Goal: Task Accomplishment & Management: Manage account settings

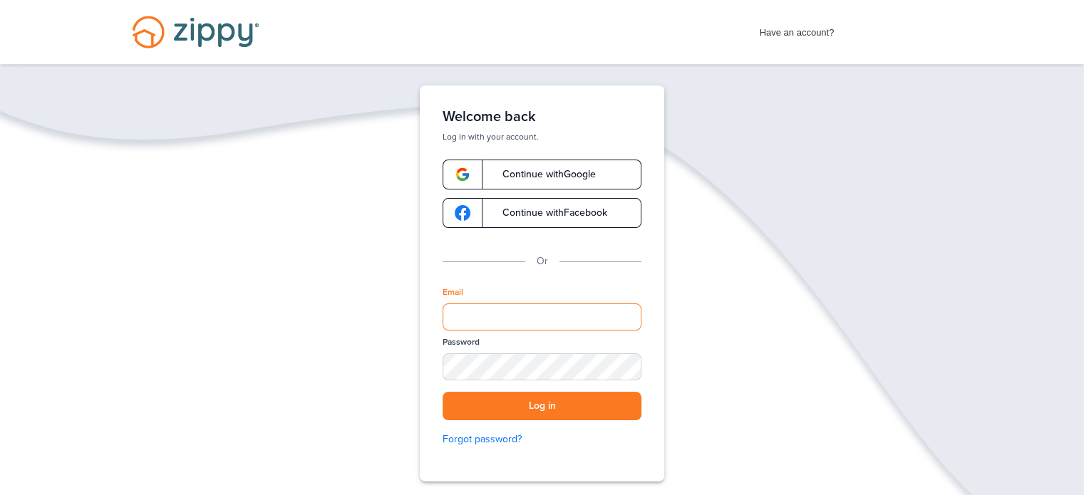
click at [549, 326] on input "Email" at bounding box center [542, 317] width 199 height 27
type input "**********"
click at [628, 367] on div "SHOW" at bounding box center [623, 368] width 31 height 14
click at [617, 406] on button "Log in" at bounding box center [542, 406] width 199 height 29
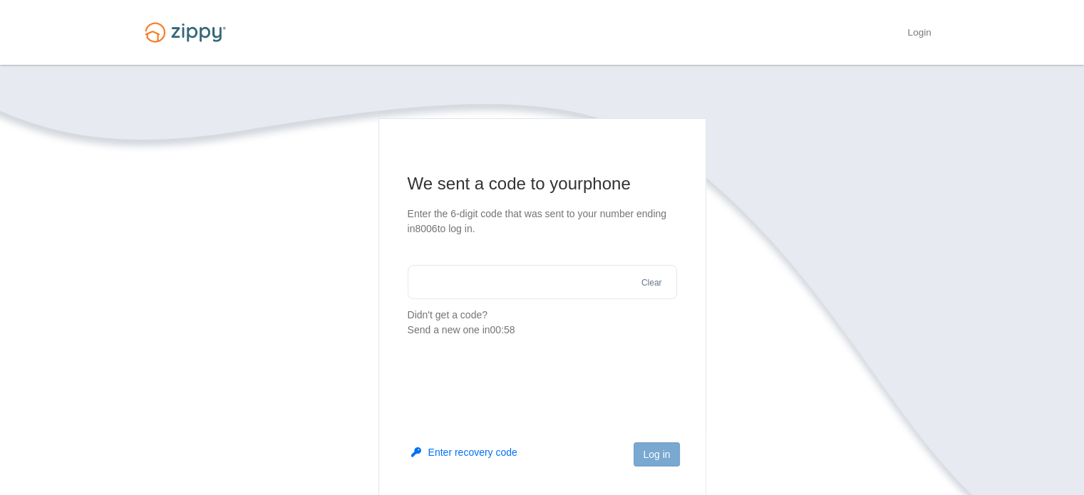
click at [571, 277] on input "text" at bounding box center [542, 282] width 269 height 34
type input "******"
click at [664, 459] on button "Log in" at bounding box center [657, 455] width 46 height 24
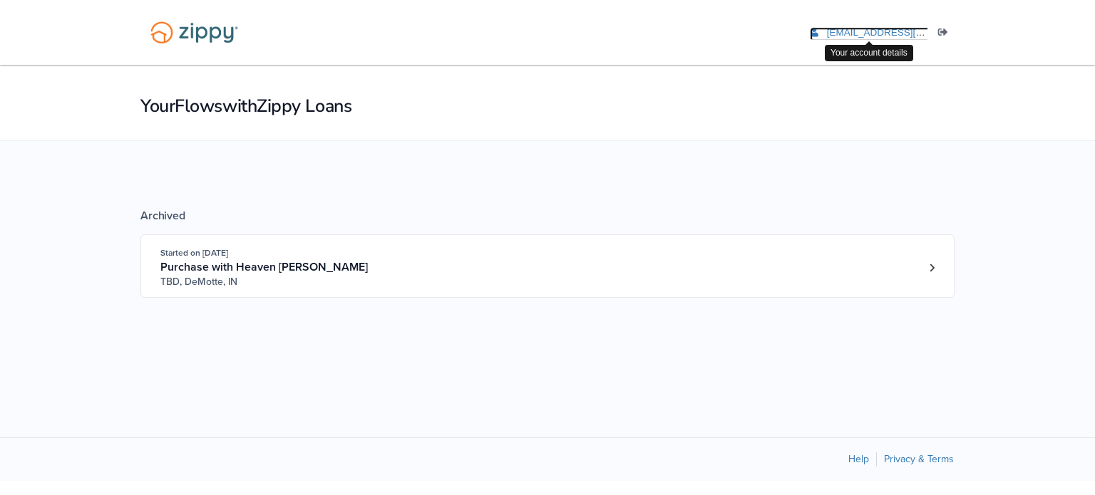
click at [859, 32] on span "[EMAIL_ADDRESS][DOMAIN_NAME]" at bounding box center [908, 32] width 163 height 11
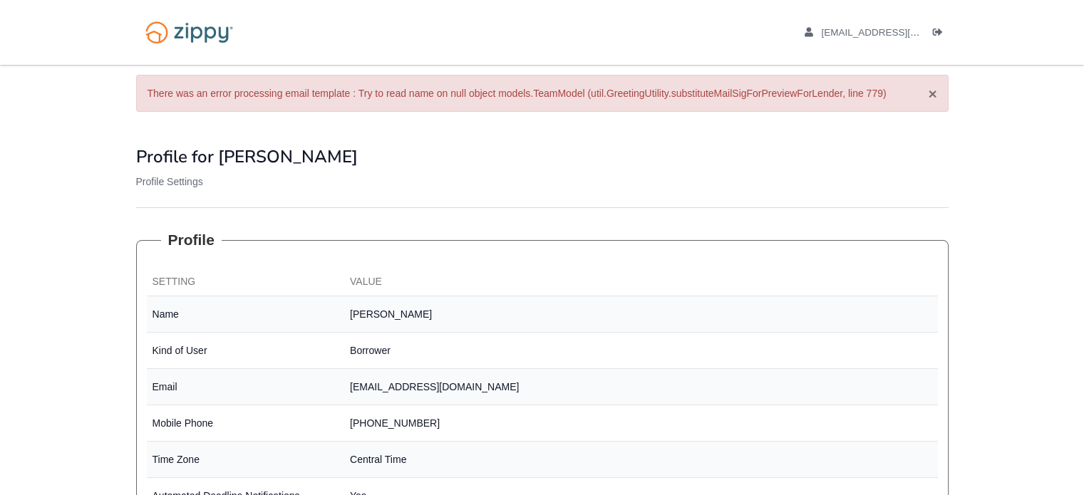
click at [934, 93] on button "×" at bounding box center [932, 93] width 9 height 15
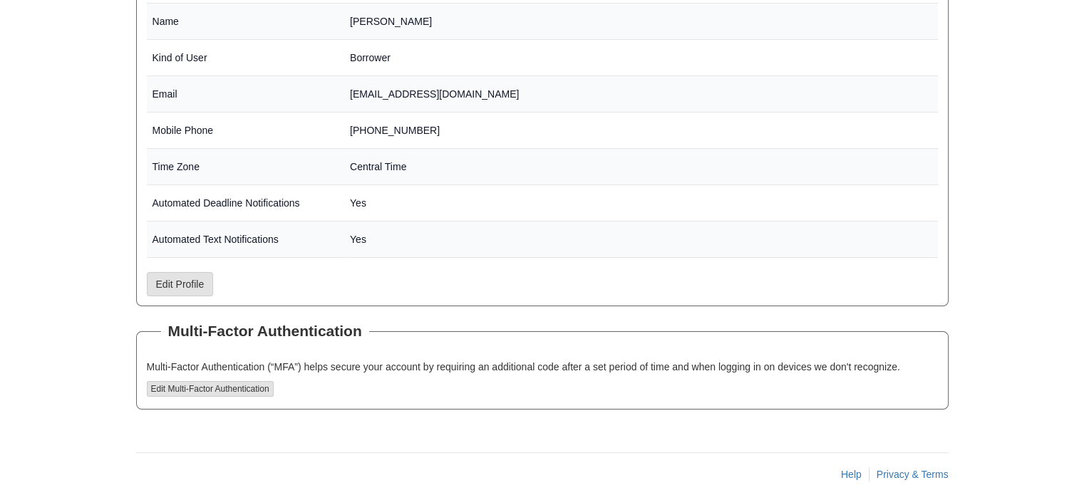
scroll to position [244, 0]
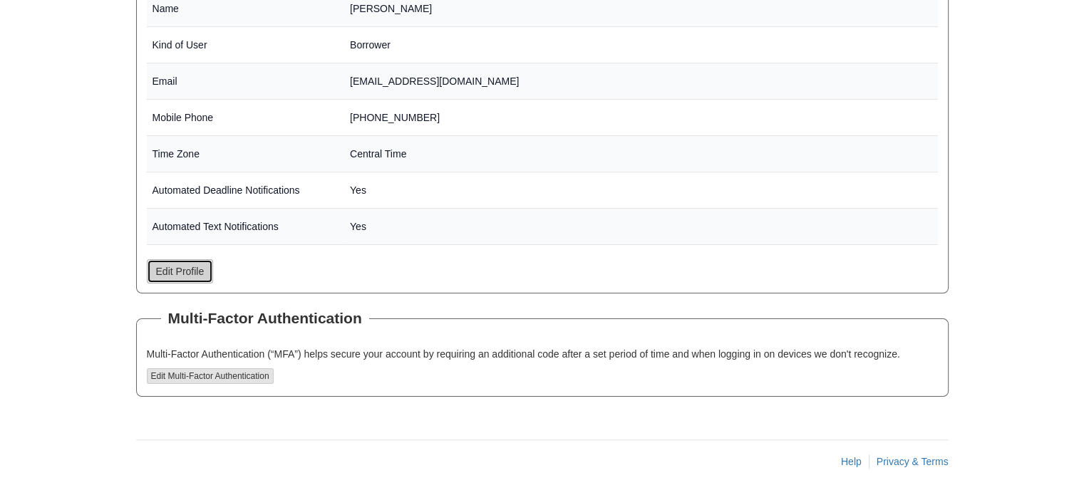
click at [180, 262] on link "Edit Profile" at bounding box center [180, 271] width 67 height 24
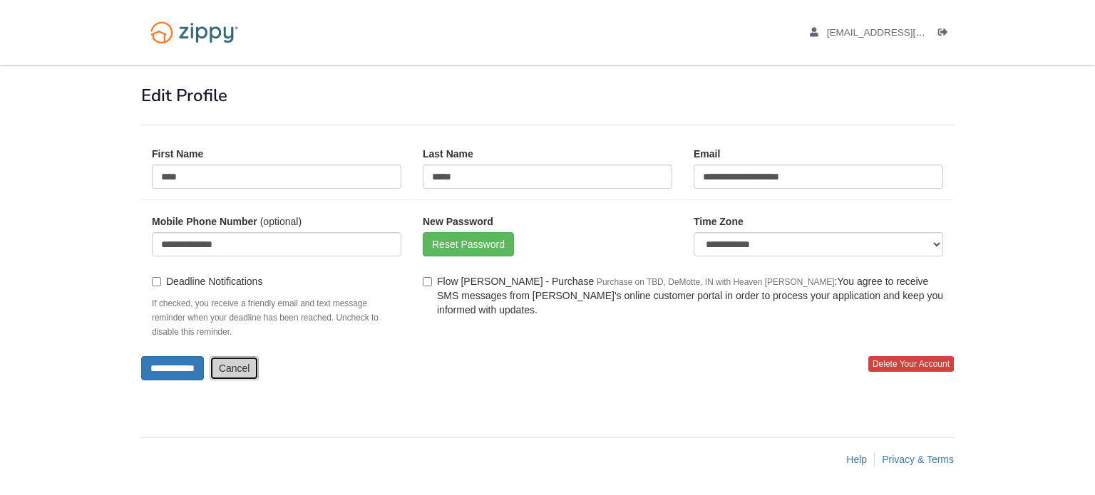
click at [228, 367] on link "Cancel" at bounding box center [235, 368] width 50 height 24
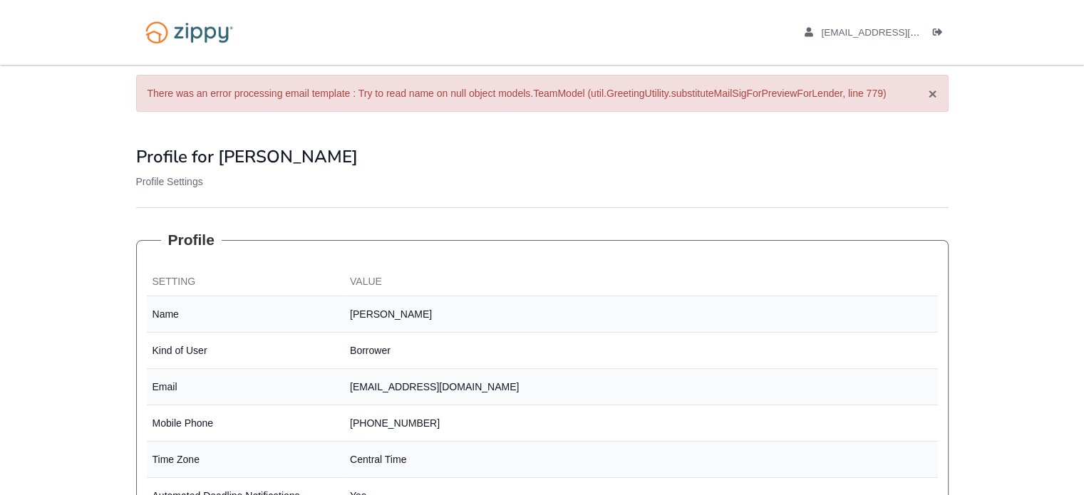
click at [935, 96] on button "×" at bounding box center [932, 93] width 9 height 15
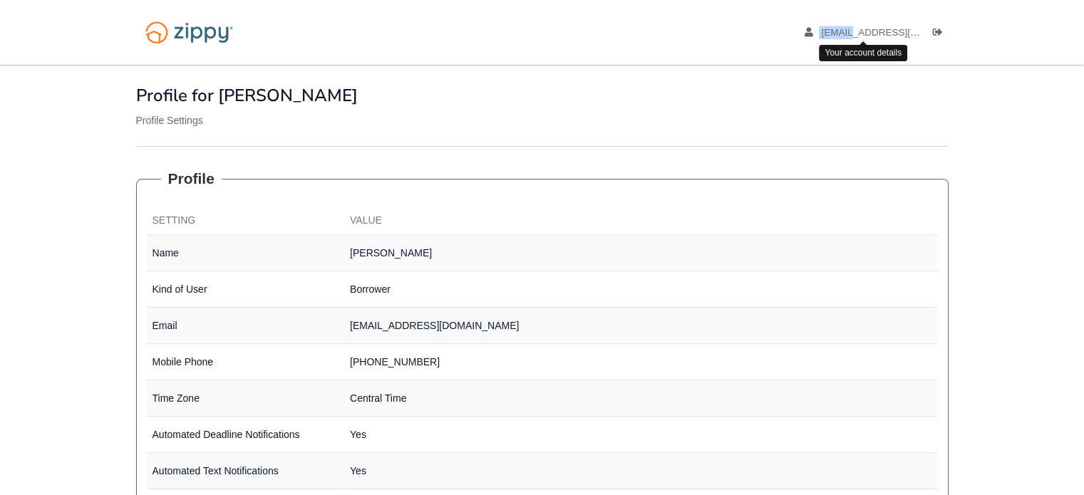
click at [846, 25] on div "ajbyrom1999@gmail.com Logout" at bounding box center [860, 32] width 177 height 65
click at [861, 34] on span "[EMAIL_ADDRESS][DOMAIN_NAME]" at bounding box center [902, 32] width 163 height 11
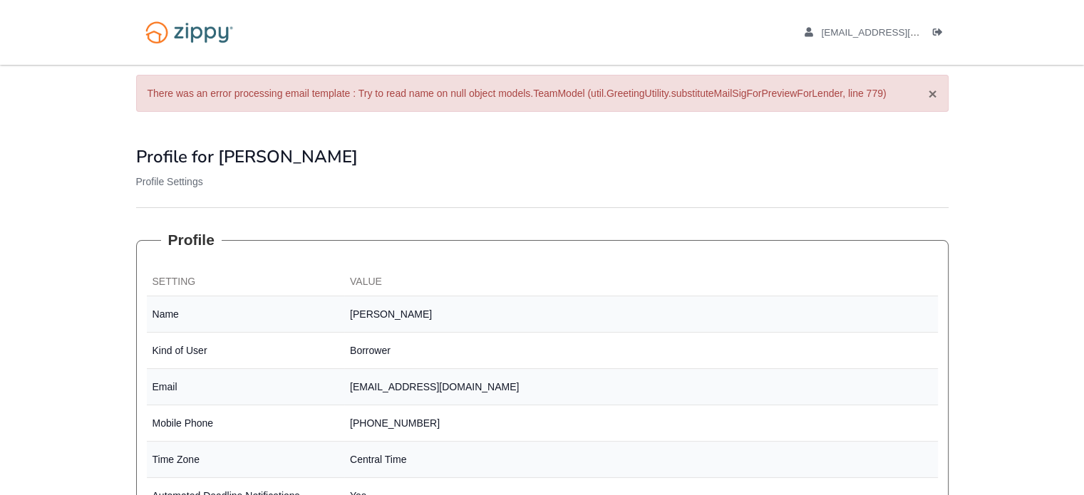
click at [934, 99] on button "×" at bounding box center [932, 93] width 9 height 15
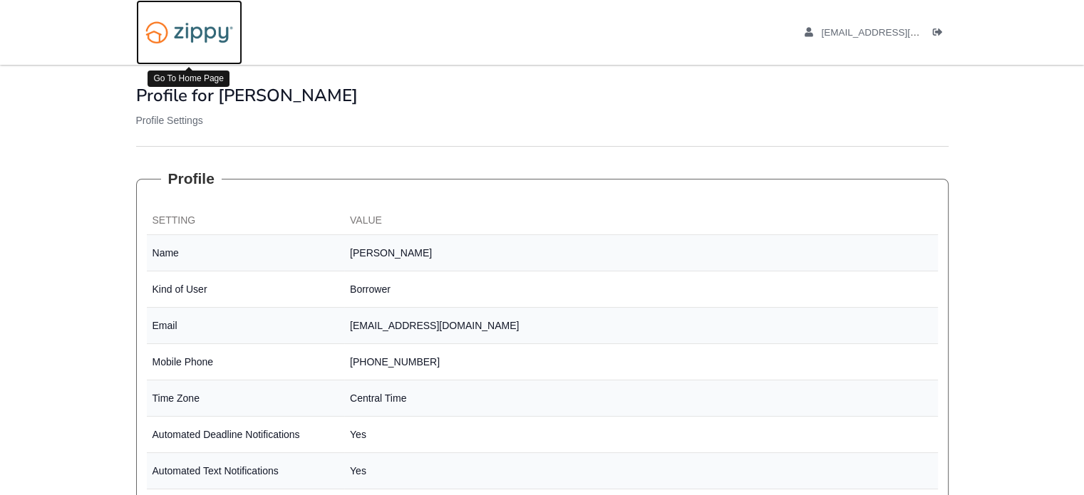
click at [195, 42] on img at bounding box center [189, 32] width 106 height 36
